Goal: Transaction & Acquisition: Obtain resource

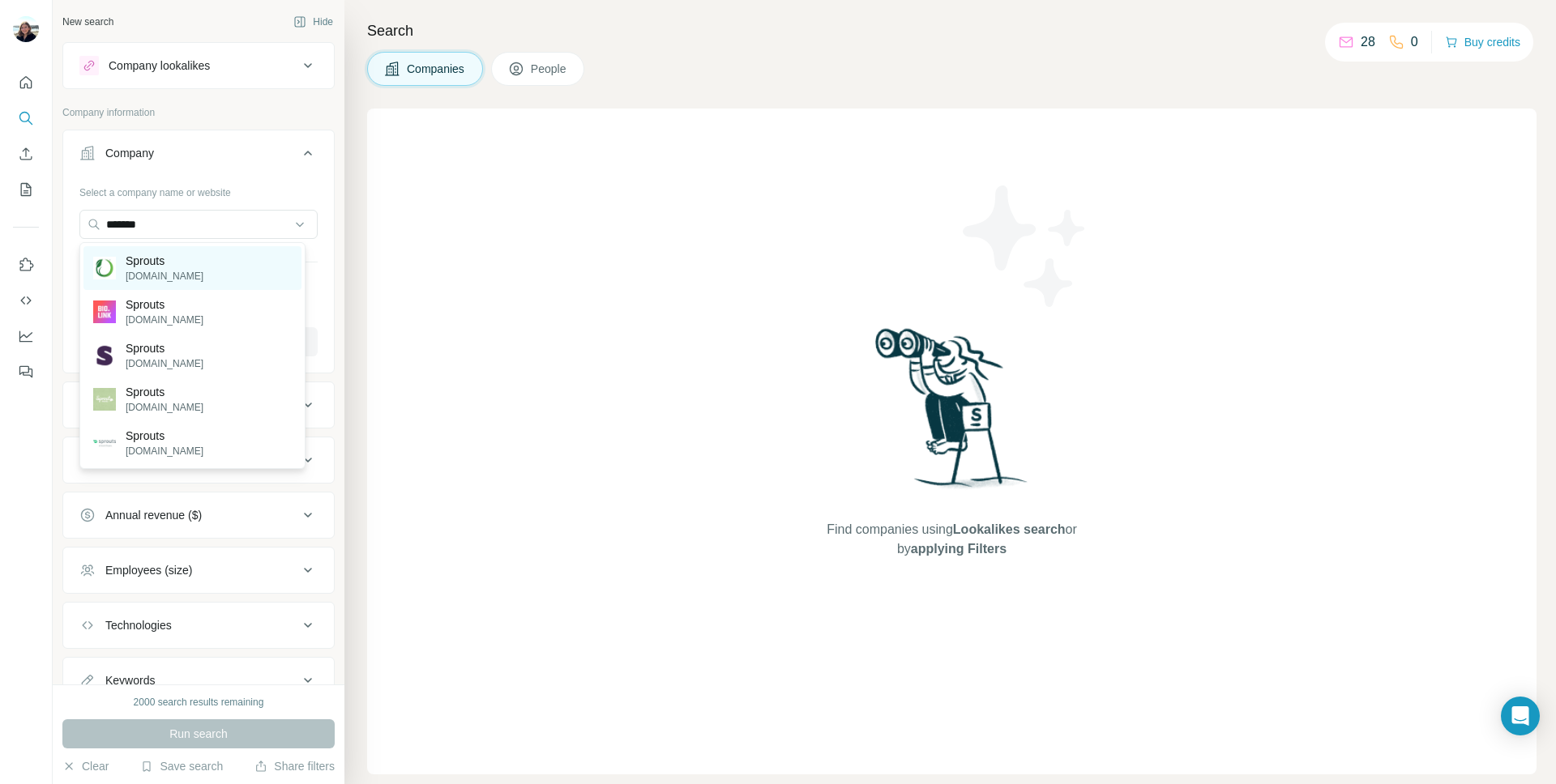
type input "*******"
click at [191, 265] on div "Sprouts [DOMAIN_NAME]" at bounding box center [192, 267] width 218 height 44
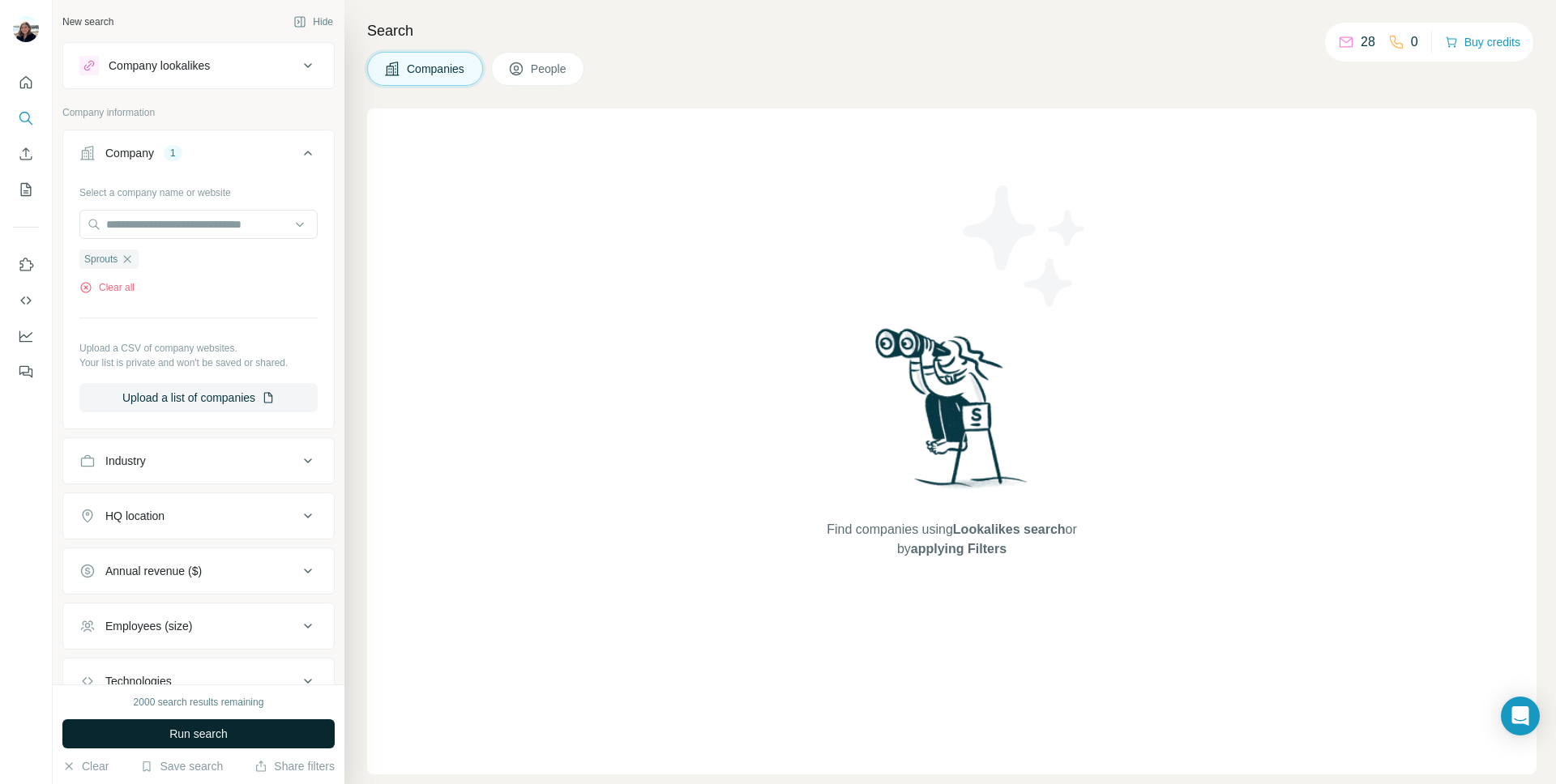
click at [209, 728] on span "Run search" at bounding box center [199, 734] width 58 height 16
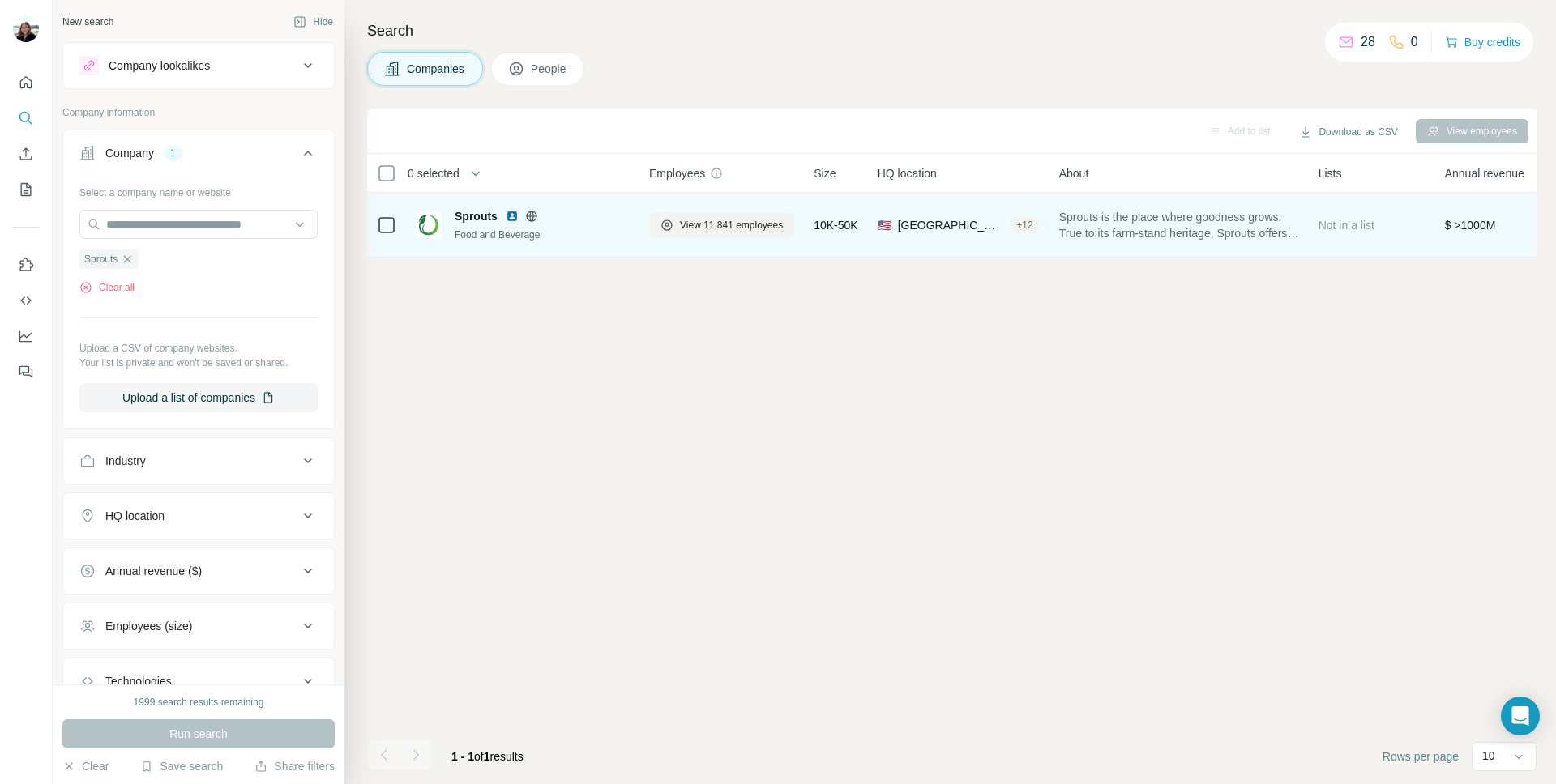
click at [473, 235] on div "Food and Beverage" at bounding box center [542, 235] width 175 height 15
drag, startPoint x: 471, startPoint y: 206, endPoint x: 473, endPoint y: 215, distance: 9.2
click at [471, 206] on div "Sprouts Food and Beverage" at bounding box center [523, 225] width 214 height 45
click at [473, 215] on span "Sprouts" at bounding box center [476, 216] width 43 height 16
drag, startPoint x: 401, startPoint y: 230, endPoint x: 410, endPoint y: 229, distance: 9.1
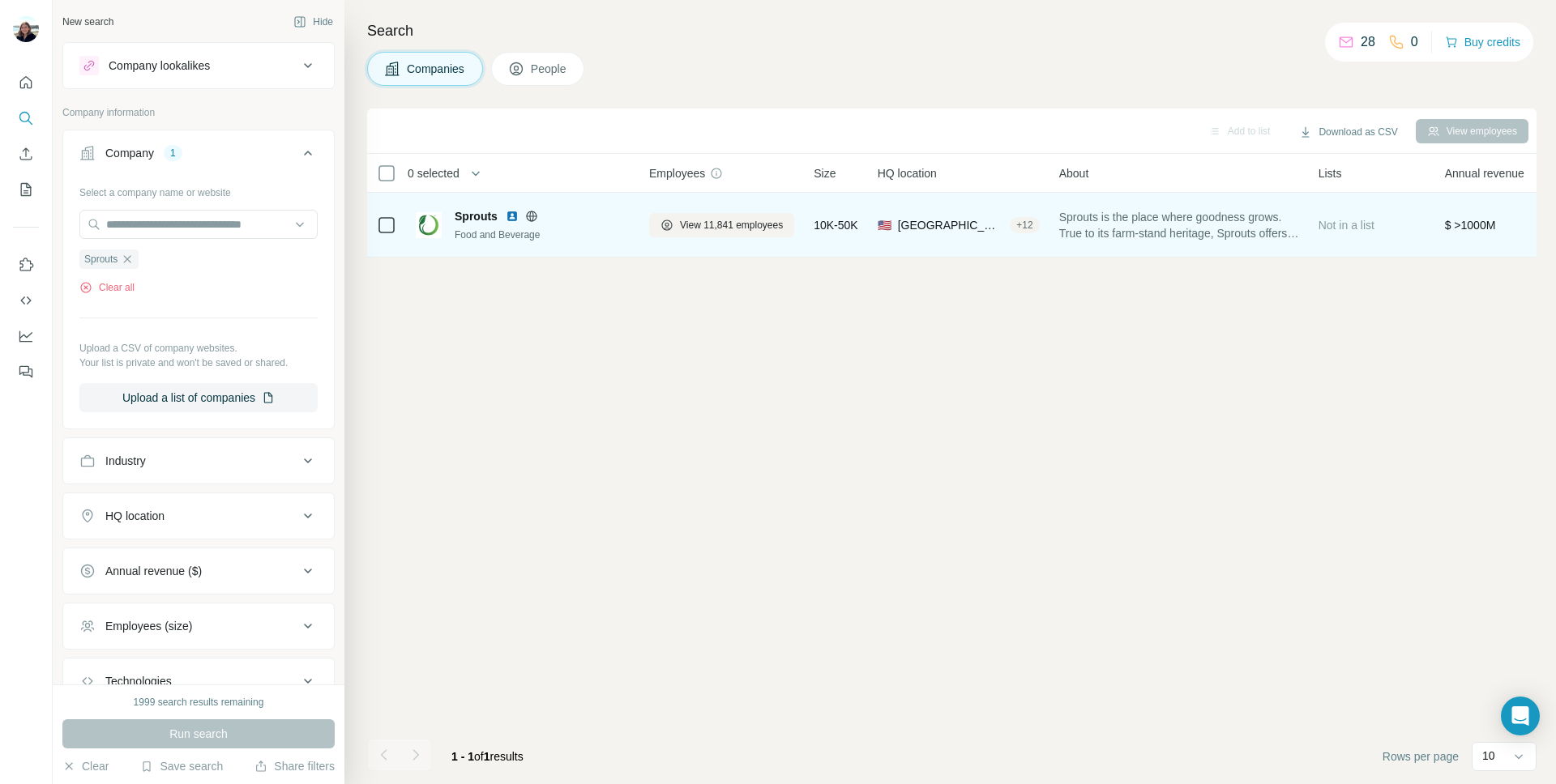
click at [402, 230] on td at bounding box center [387, 225] width 39 height 65
click at [418, 227] on img at bounding box center [429, 225] width 26 height 26
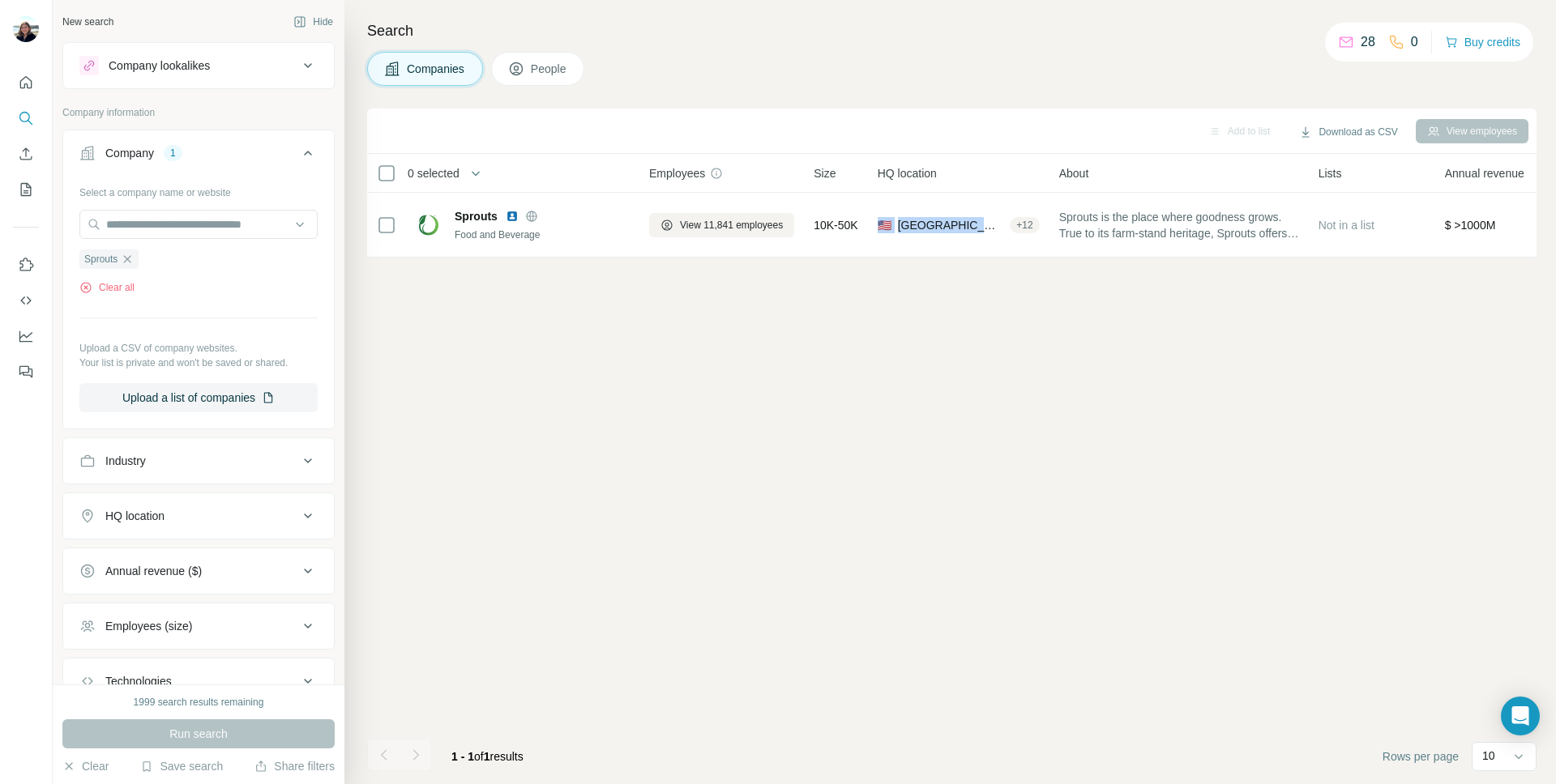
drag, startPoint x: 822, startPoint y: 253, endPoint x: 911, endPoint y: 258, distance: 89.1
click at [911, 258] on div "0 selected Companies Employees Size HQ location About Lists Annual revenue Tech…" at bounding box center [952, 205] width 1169 height 104
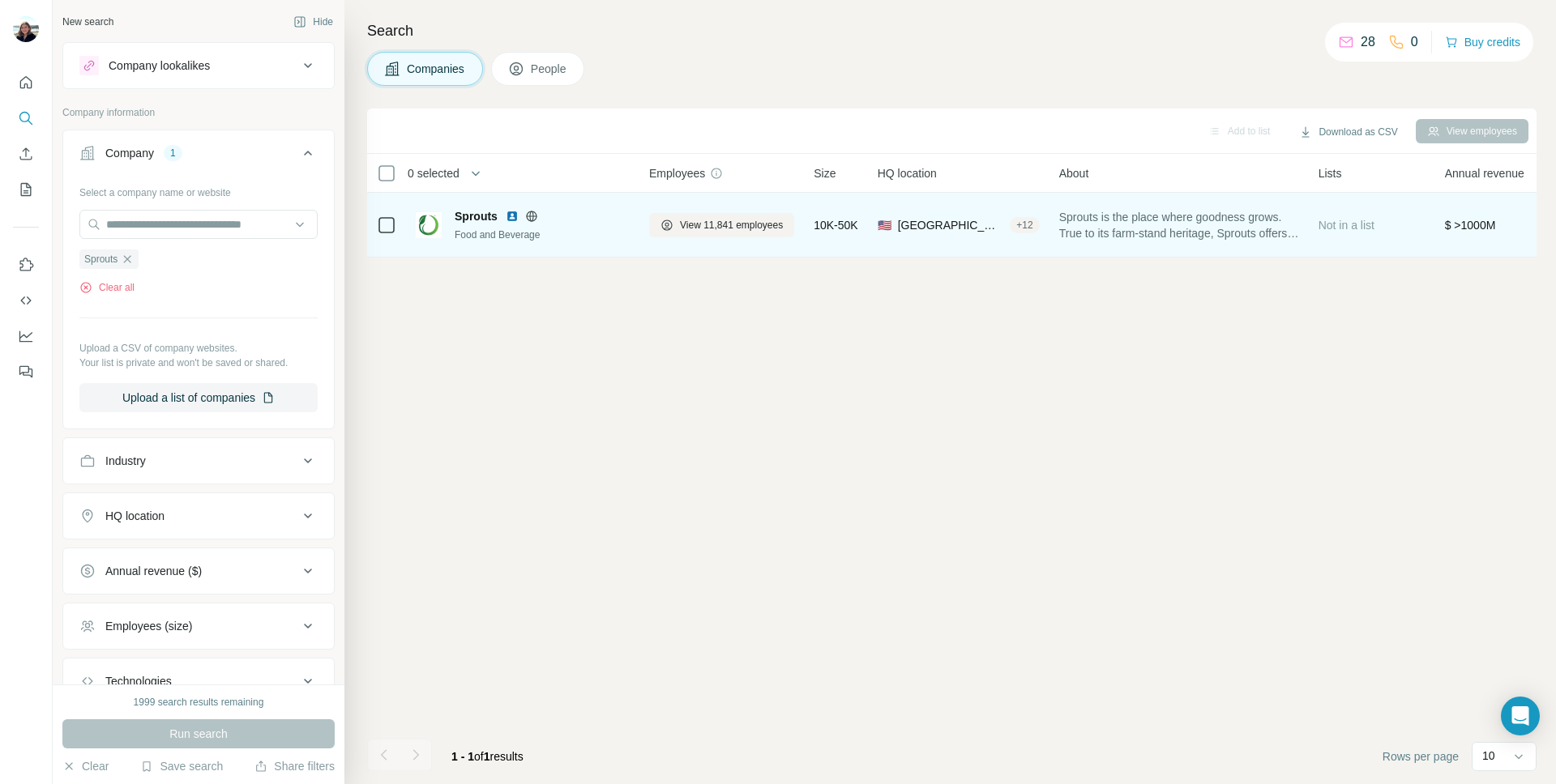
click at [810, 209] on td "10K-50K" at bounding box center [835, 225] width 63 height 65
click at [744, 226] on span "View 11,841 employees" at bounding box center [731, 225] width 103 height 15
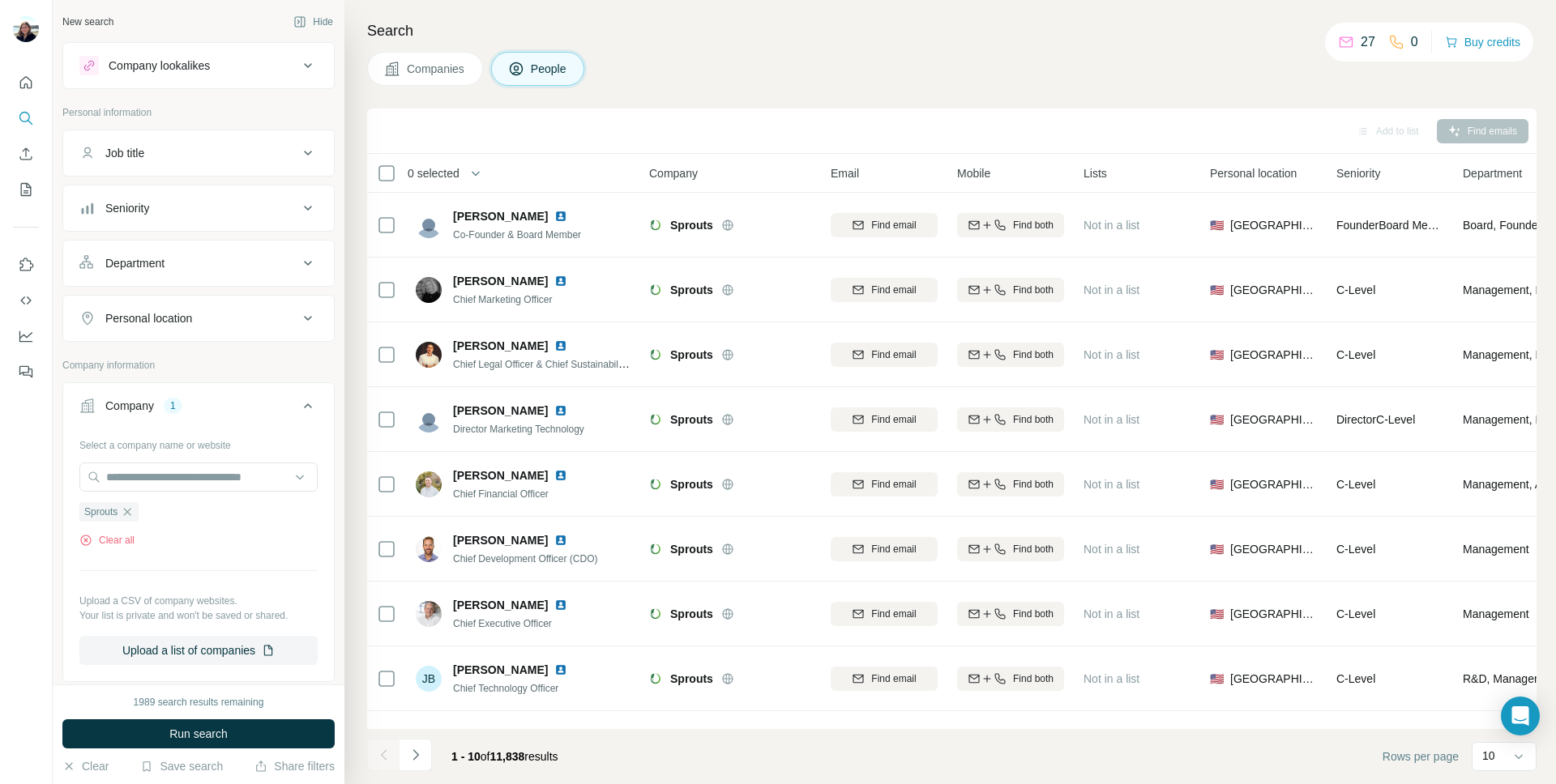
click at [442, 77] on button "Companies" at bounding box center [426, 68] width 116 height 34
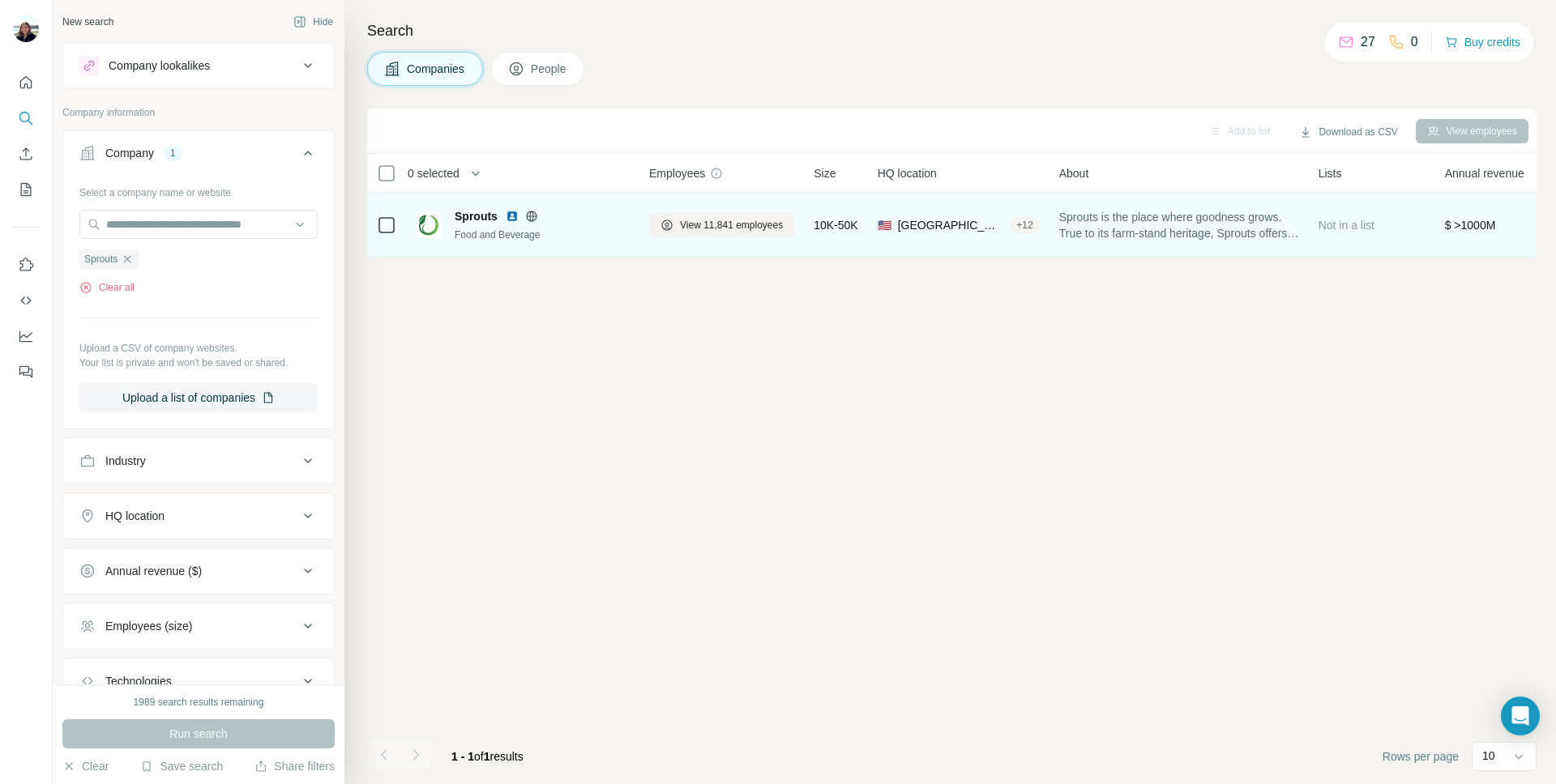
click at [470, 216] on span "Sprouts" at bounding box center [476, 216] width 43 height 16
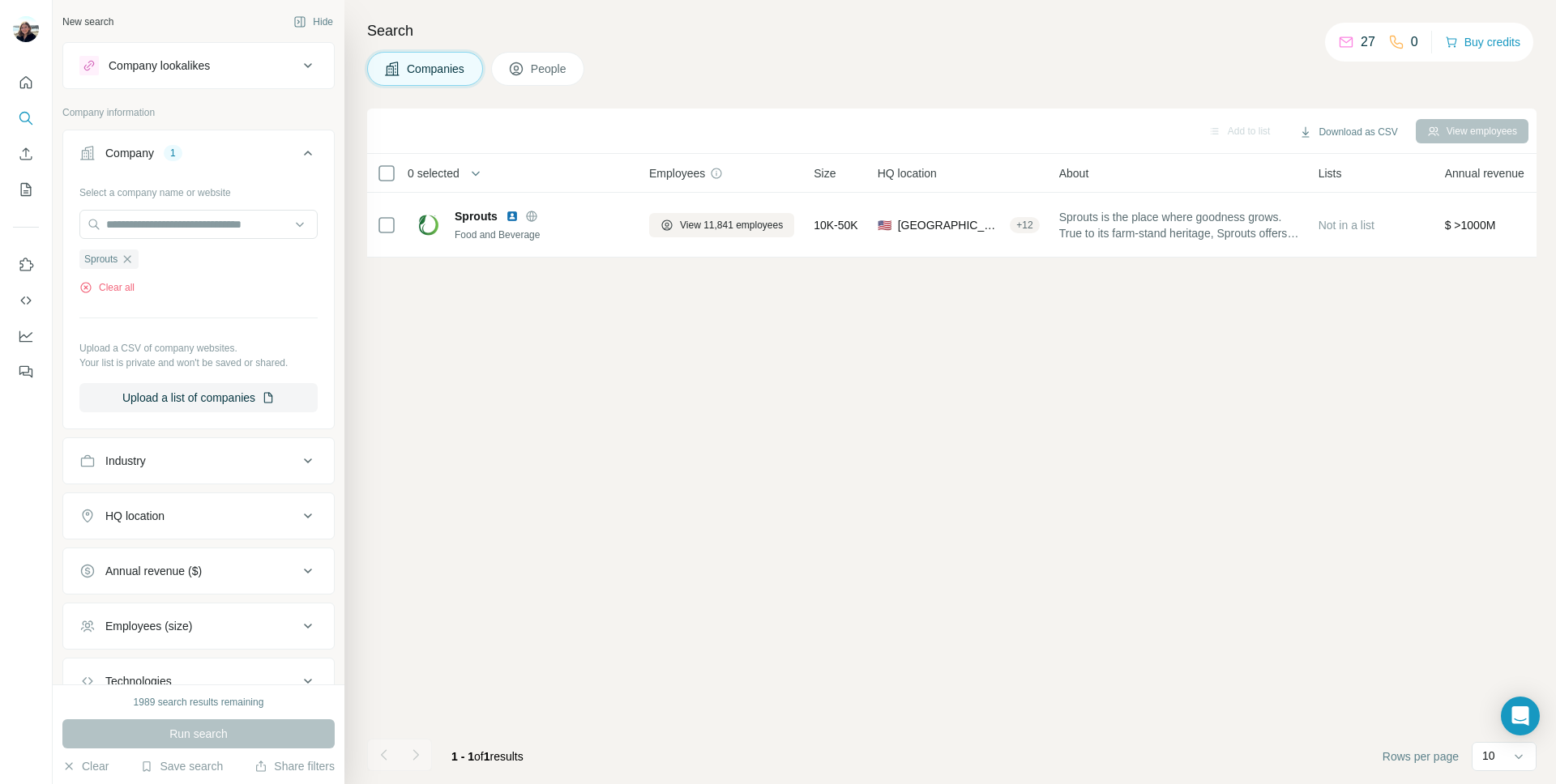
click at [1460, 135] on div "View employees" at bounding box center [1472, 131] width 112 height 24
click at [1358, 130] on button "Download as CSV" at bounding box center [1348, 132] width 121 height 24
drag, startPoint x: 943, startPoint y: 87, endPoint x: 843, endPoint y: 169, distance: 129.3
click at [943, 87] on div "Search Companies People Add to list Download as CSV View employees 0 selected C…" at bounding box center [950, 392] width 1212 height 784
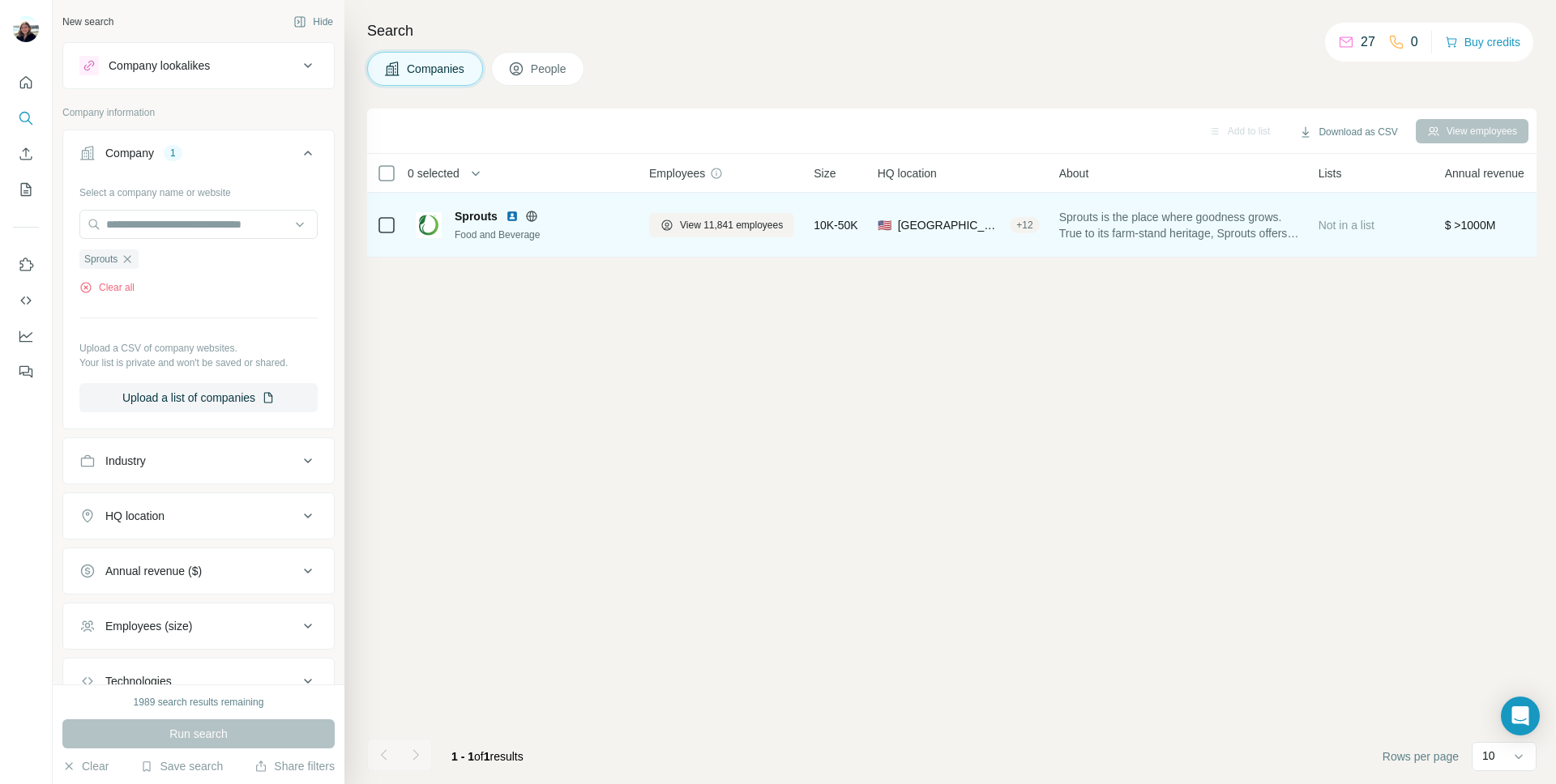
click at [540, 220] on div at bounding box center [531, 215] width 51 height 13
click at [506, 215] on img at bounding box center [512, 215] width 13 height 13
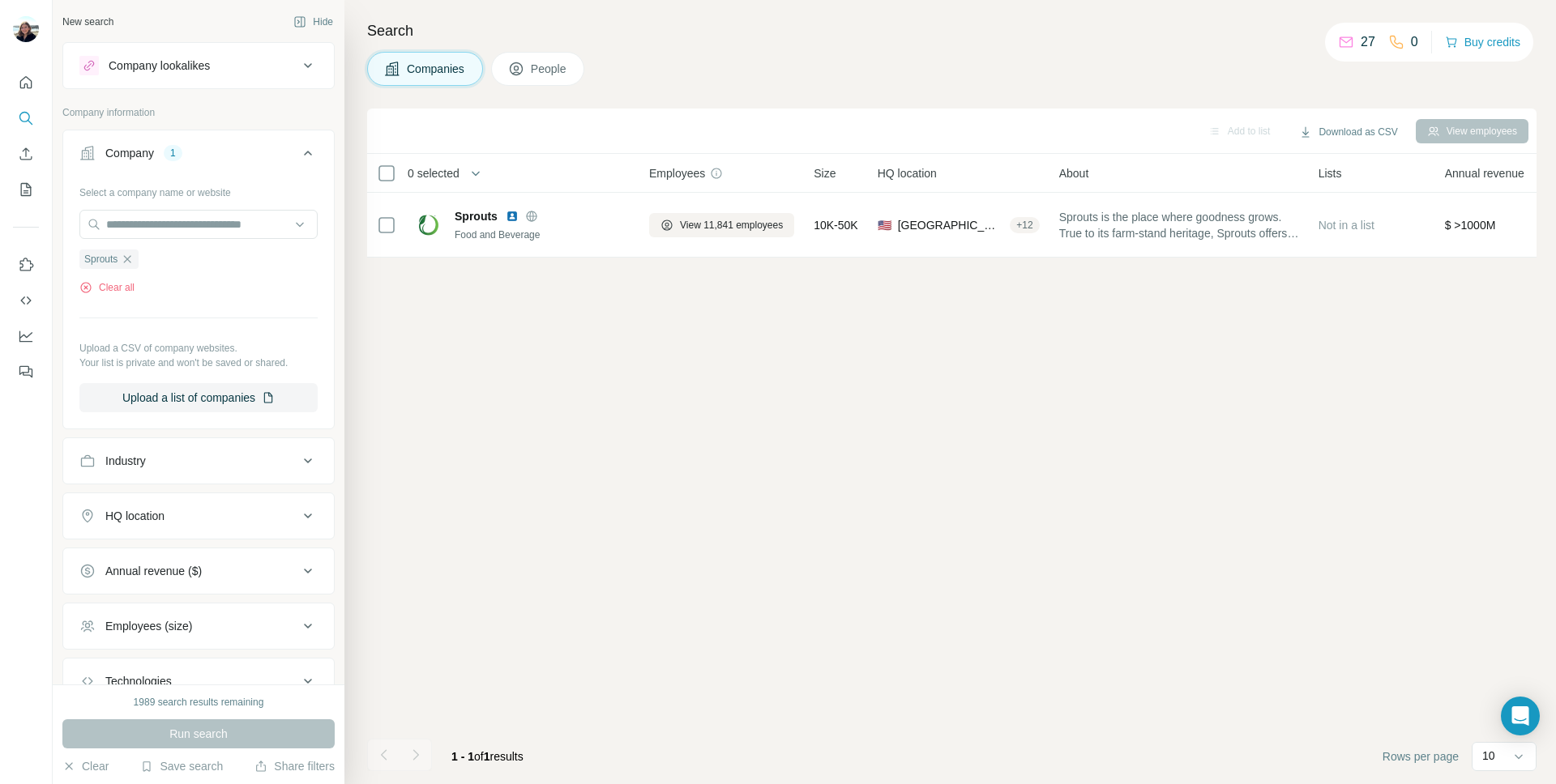
drag, startPoint x: 695, startPoint y: 352, endPoint x: 655, endPoint y: 315, distance: 54.5
click at [695, 352] on div "Add to list Download as CSV View employees 0 selected Companies Employees Size …" at bounding box center [952, 446] width 1169 height 675
click at [145, 52] on button "Company lookalikes" at bounding box center [198, 66] width 270 height 39
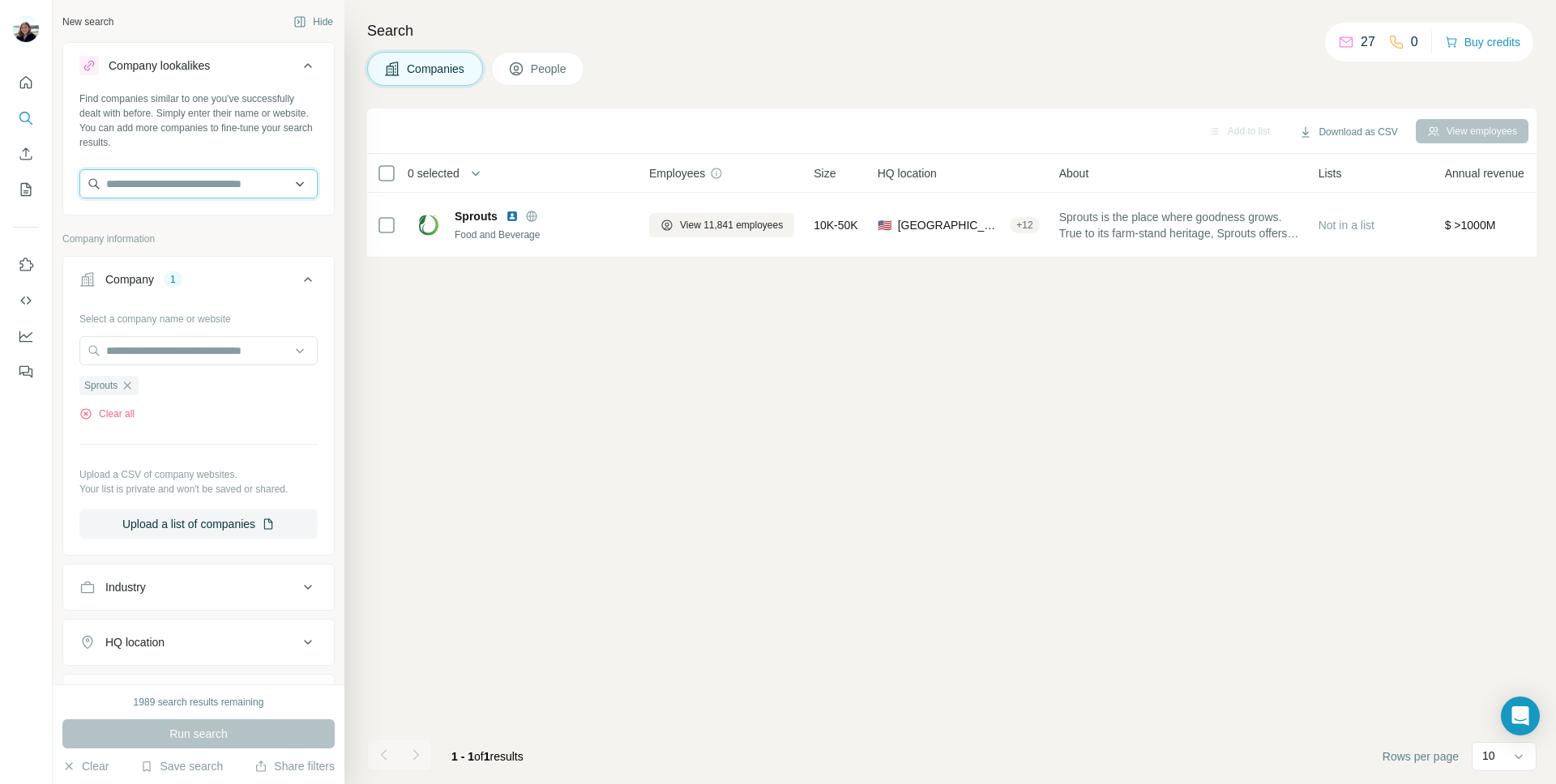
click at [205, 171] on input "text" at bounding box center [199, 184] width 238 height 29
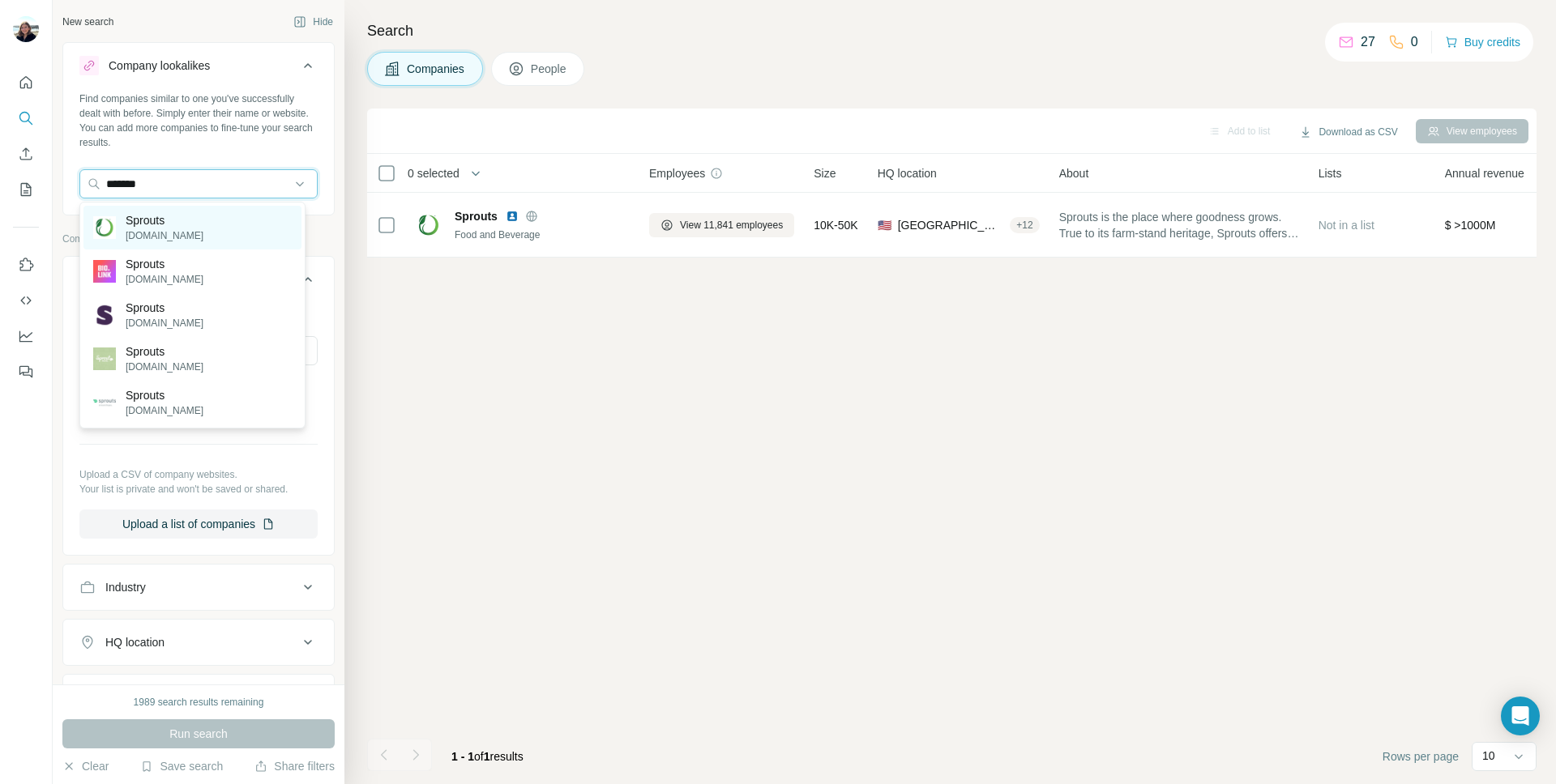
type input "*******"
click at [215, 218] on div "Sprouts [DOMAIN_NAME]" at bounding box center [192, 227] width 218 height 44
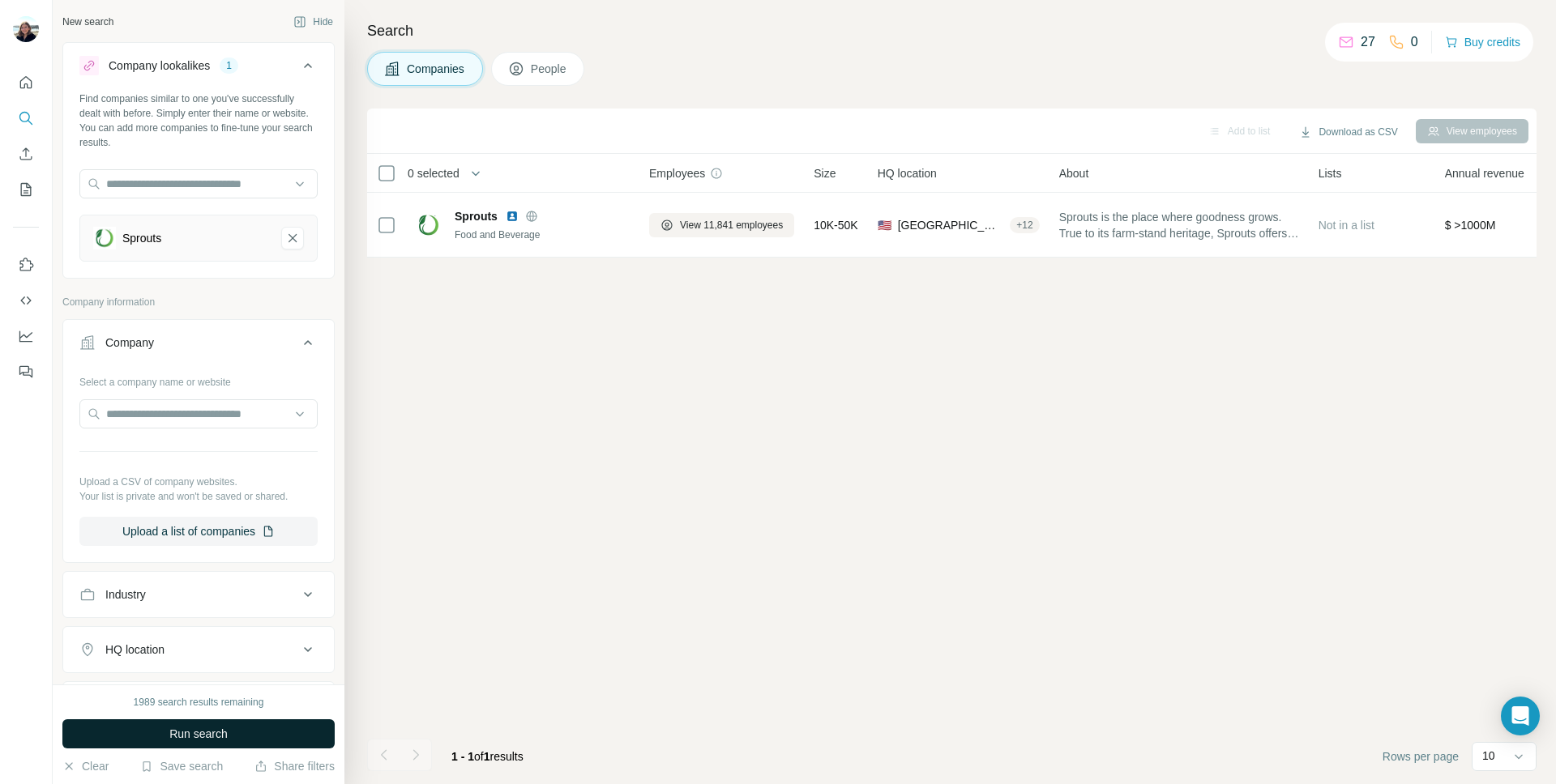
click at [194, 728] on span "Run search" at bounding box center [199, 734] width 58 height 16
